Goal: Information Seeking & Learning: Learn about a topic

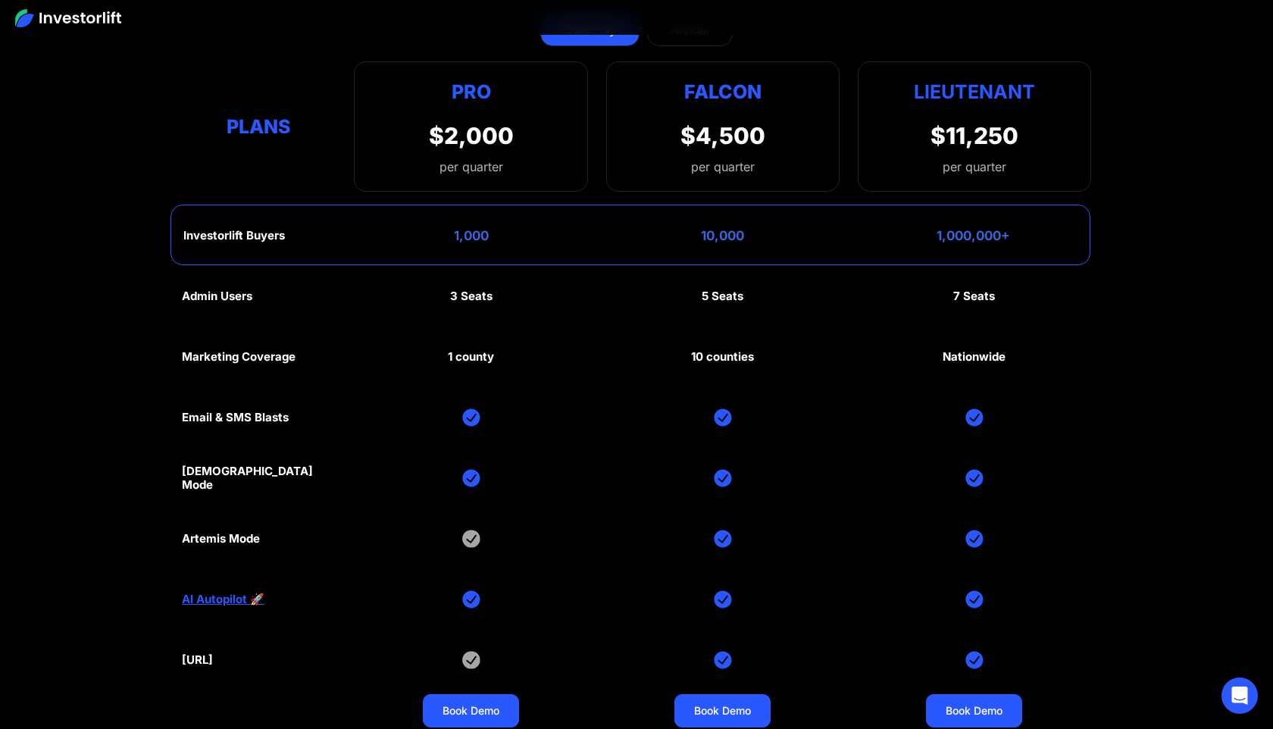
scroll to position [7306, 0]
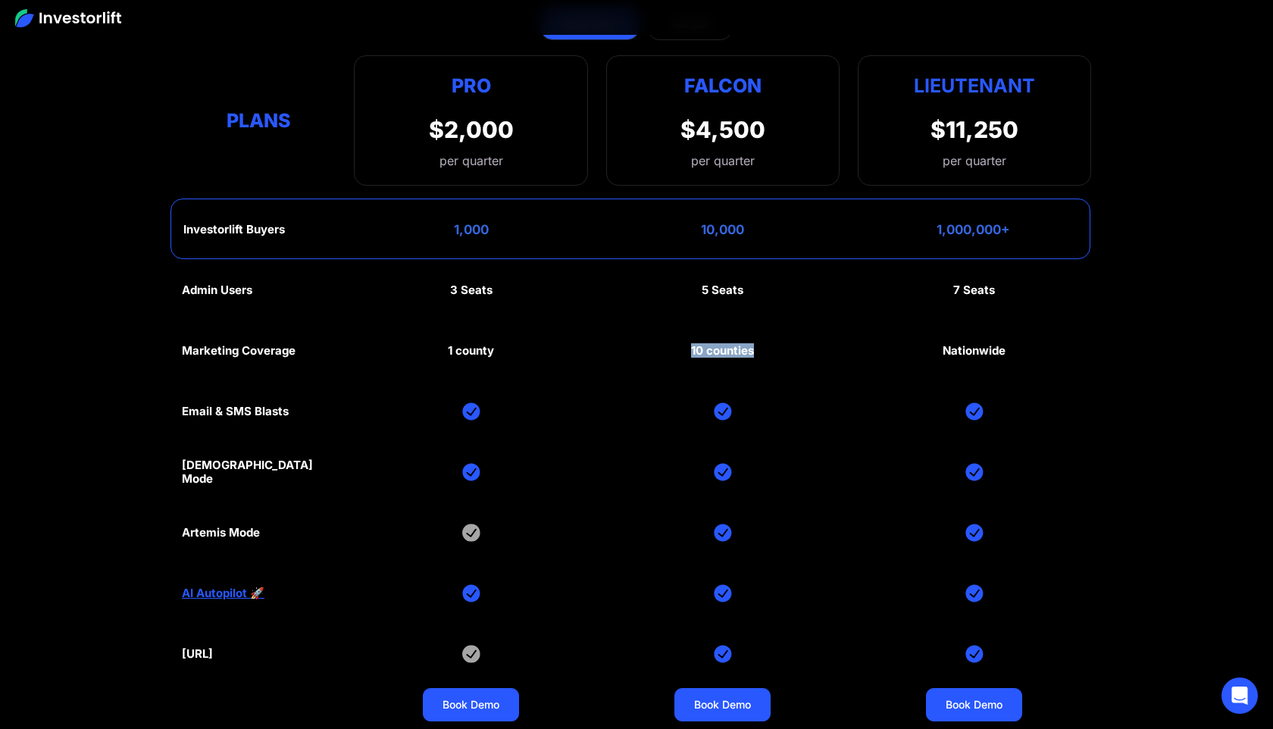
drag, startPoint x: 691, startPoint y: 348, endPoint x: 777, endPoint y: 337, distance: 87.0
click at [778, 338] on div "Admin Users 3 Seats 5 Seats 7 Seats Marketing Coverage 1 county 10 counties Nat…" at bounding box center [636, 502] width 909 height 485
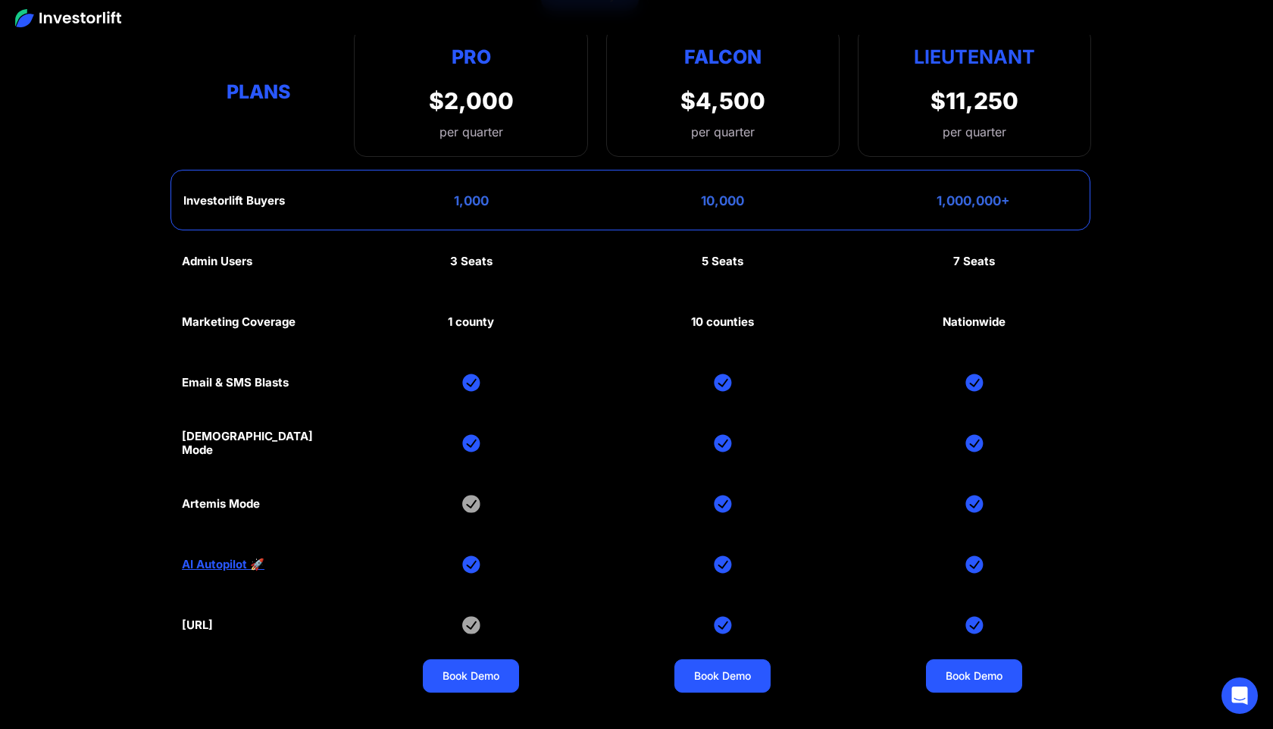
scroll to position [7332, 0]
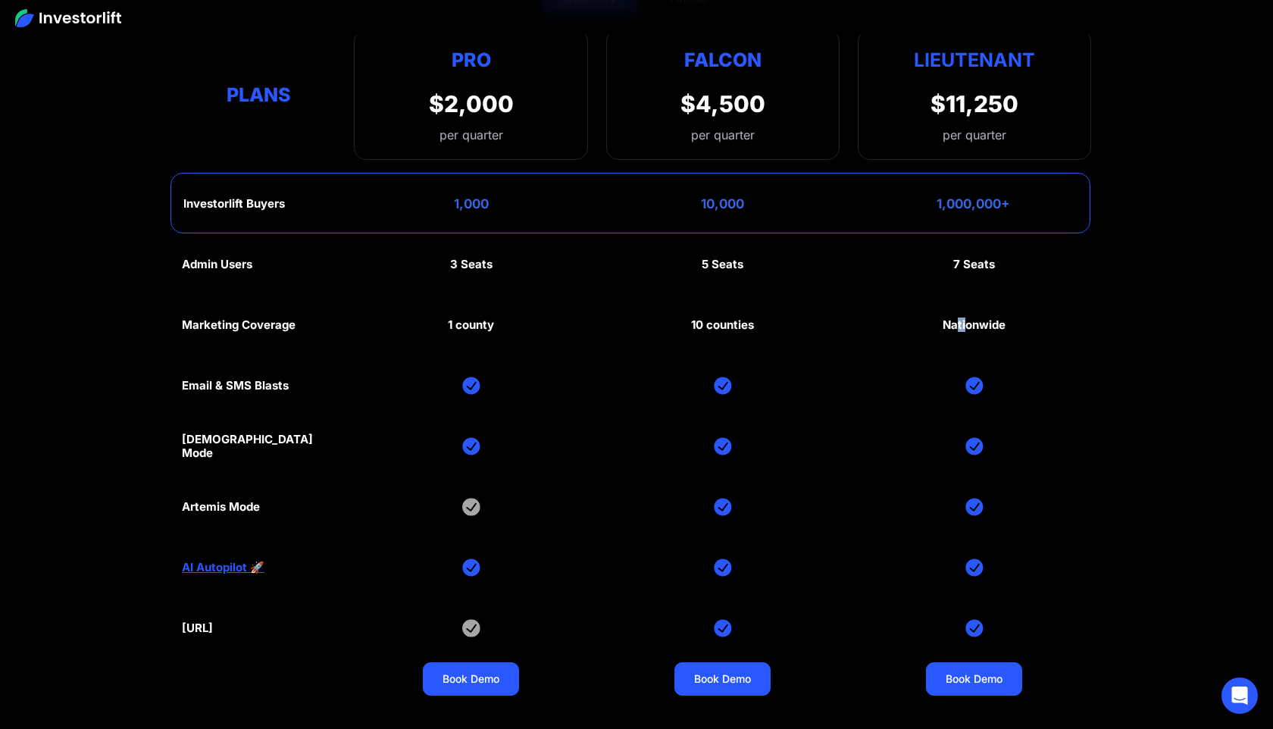
drag, startPoint x: 957, startPoint y: 324, endPoint x: 984, endPoint y: 325, distance: 27.3
click at [968, 324] on div "Nationwide" at bounding box center [973, 325] width 63 height 14
click at [737, 325] on div "10 counties" at bounding box center [722, 325] width 63 height 14
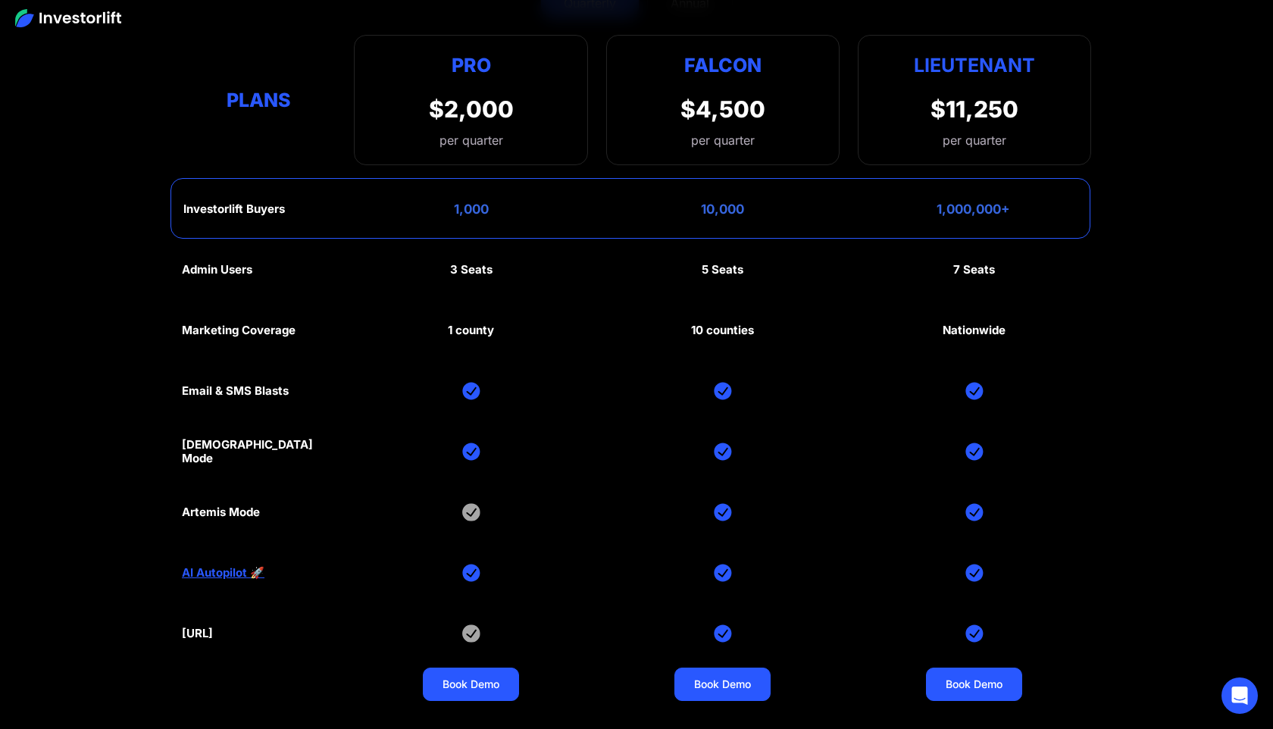
scroll to position [7325, 0]
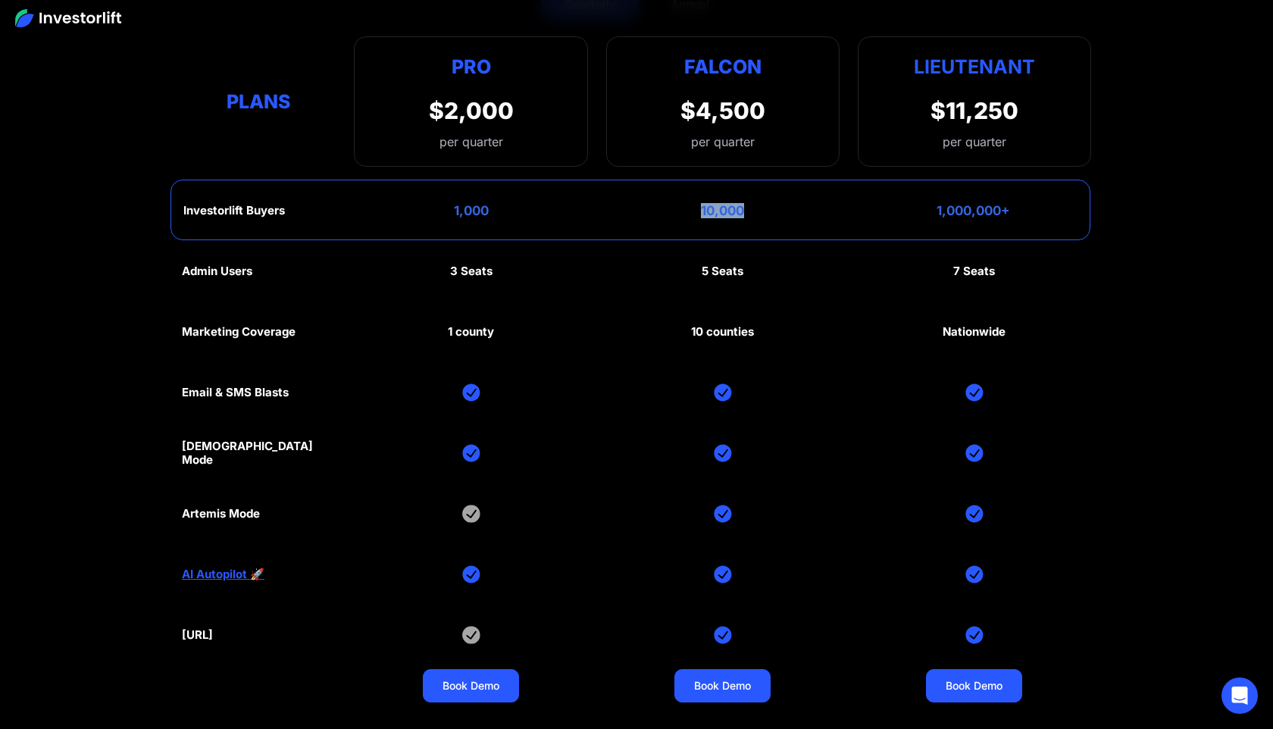
drag, startPoint x: 702, startPoint y: 210, endPoint x: 767, endPoint y: 207, distance: 65.2
click at [768, 208] on div "Investorlift Buyers 1,000 10,000 1,000,000+" at bounding box center [630, 210] width 920 height 61
click at [767, 207] on div "Investorlift Buyers 1,000 10,000 1,000,000+" at bounding box center [630, 210] width 920 height 61
drag, startPoint x: 685, startPoint y: 330, endPoint x: 775, endPoint y: 331, distance: 90.2
click at [777, 333] on div "Admin Users 3 Seats 5 Seats 7 Seats Marketing Coverage 1 county 10 counties Nat…" at bounding box center [636, 483] width 909 height 485
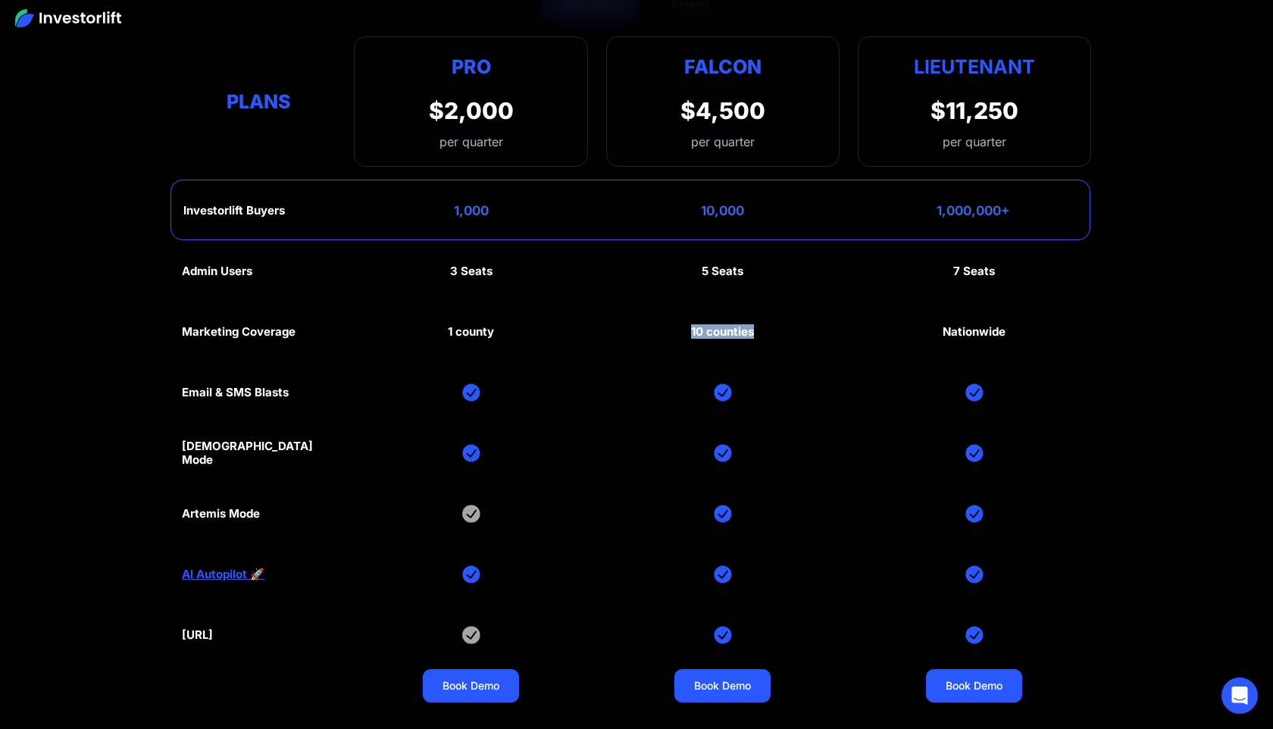
click at [775, 331] on div "Admin Users 3 Seats 5 Seats 7 Seats Marketing Coverage 1 county 10 counties Nat…" at bounding box center [636, 483] width 909 height 485
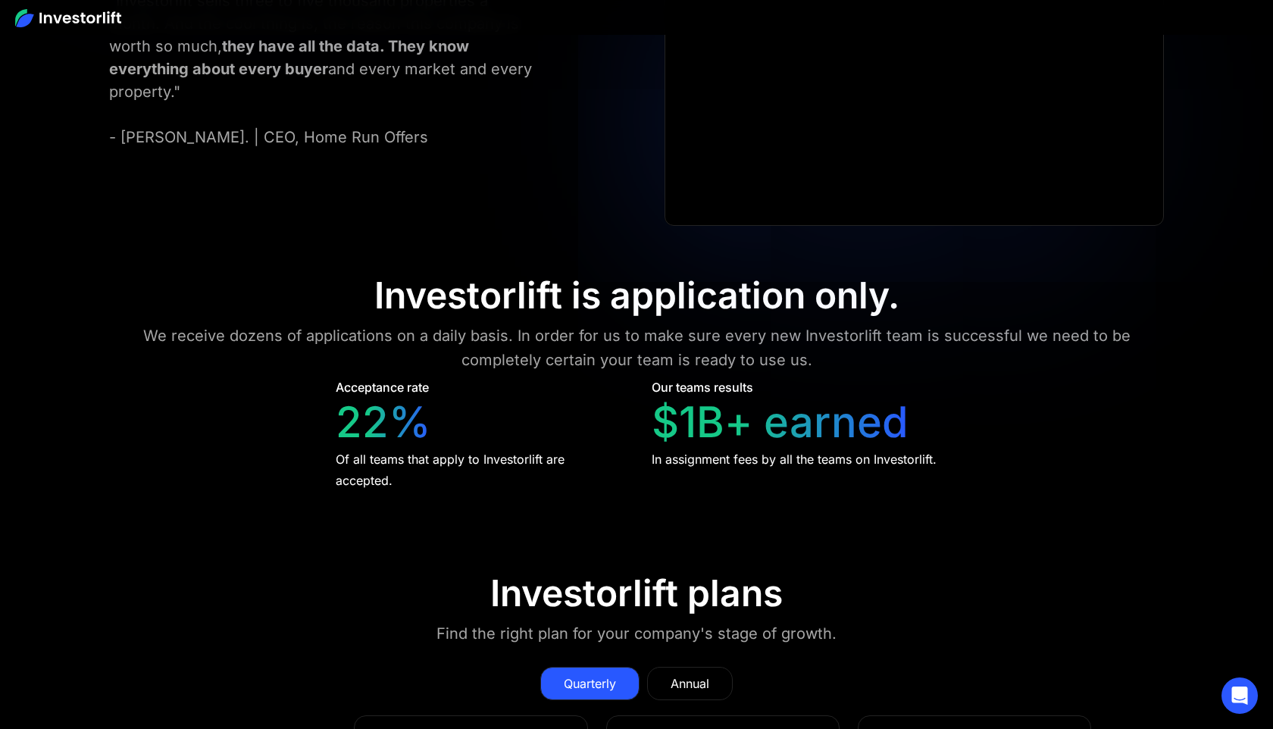
scroll to position [6648, 0]
